Goal: Task Accomplishment & Management: Use online tool/utility

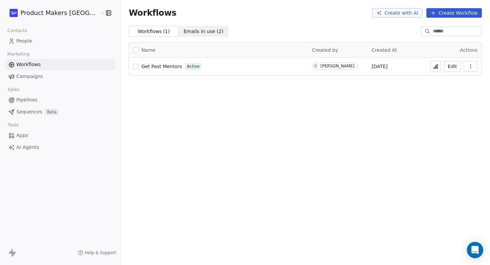
click at [31, 74] on span "Campaigns" at bounding box center [29, 76] width 27 height 7
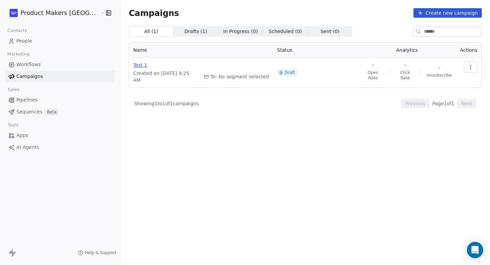
click at [133, 63] on span "Test 1" at bounding box center [201, 65] width 136 height 7
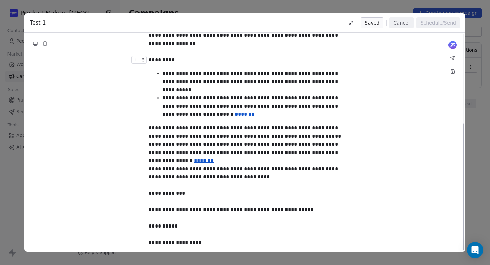
scroll to position [154, 0]
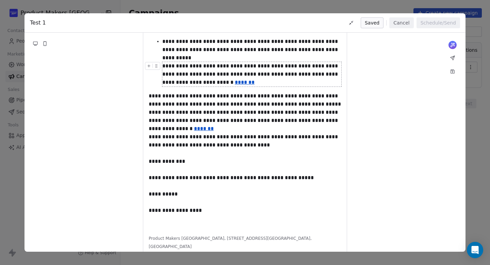
click at [472, 39] on div "**********" at bounding box center [245, 132] width 490 height 265
click at [363, 7] on div "**********" at bounding box center [245, 132] width 490 height 265
click at [409, 22] on button "Cancel" at bounding box center [401, 22] width 24 height 11
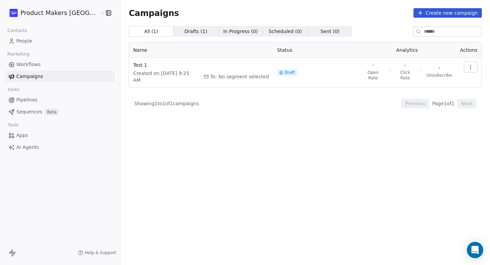
click at [41, 67] on link "Workflows" at bounding box center [59, 64] width 109 height 11
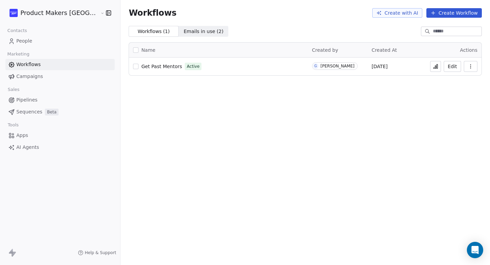
click at [57, 44] on link "People" at bounding box center [59, 40] width 109 height 11
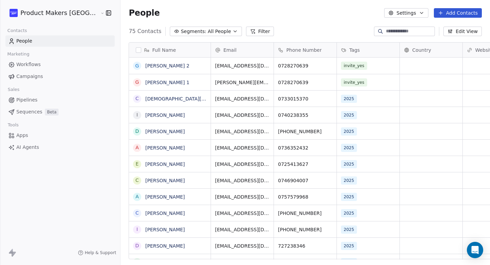
scroll to position [228, 391]
click at [341, 69] on span "invite_yes" at bounding box center [354, 66] width 26 height 8
click at [341, 67] on span "invite_yes" at bounding box center [354, 66] width 26 height 8
